Goal: Task Accomplishment & Management: Complete application form

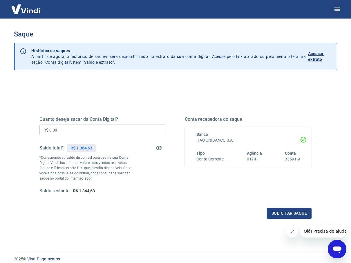
click at [338, 10] on icon "button" at bounding box center [336, 9] width 5 height 3
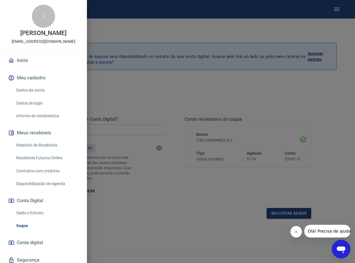
click at [16, 63] on link "Início" at bounding box center [43, 60] width 73 height 13
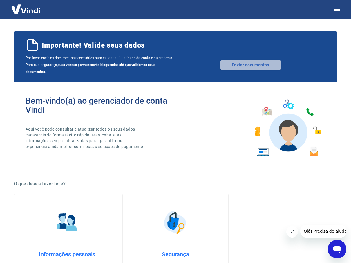
click at [231, 62] on link "Enviar documentos" at bounding box center [250, 64] width 60 height 9
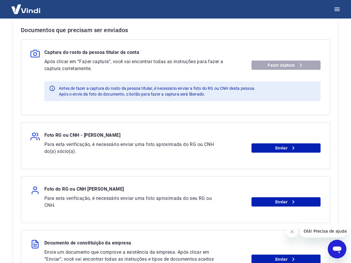
scroll to position [87, 0]
